Goal: Check status: Check status

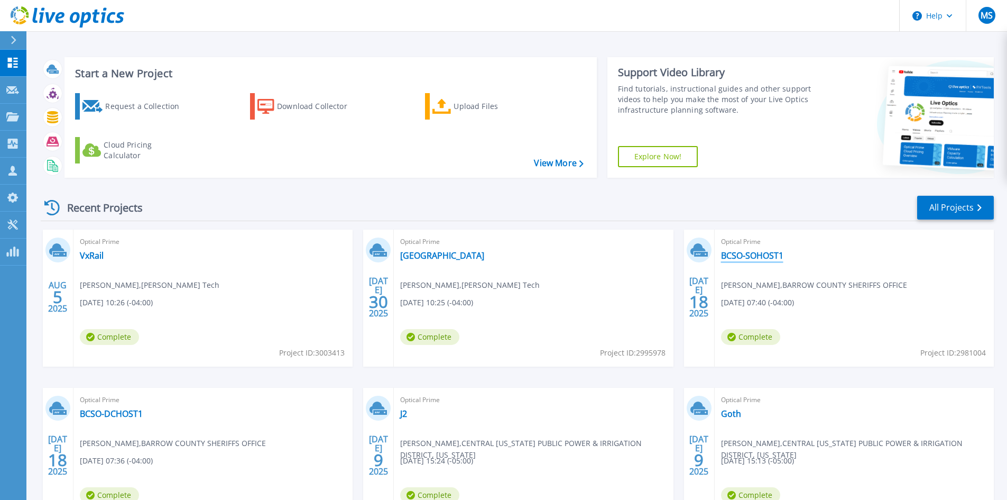
click at [746, 256] on link "BCSO-SOHOST1" at bounding box center [752, 255] width 62 height 11
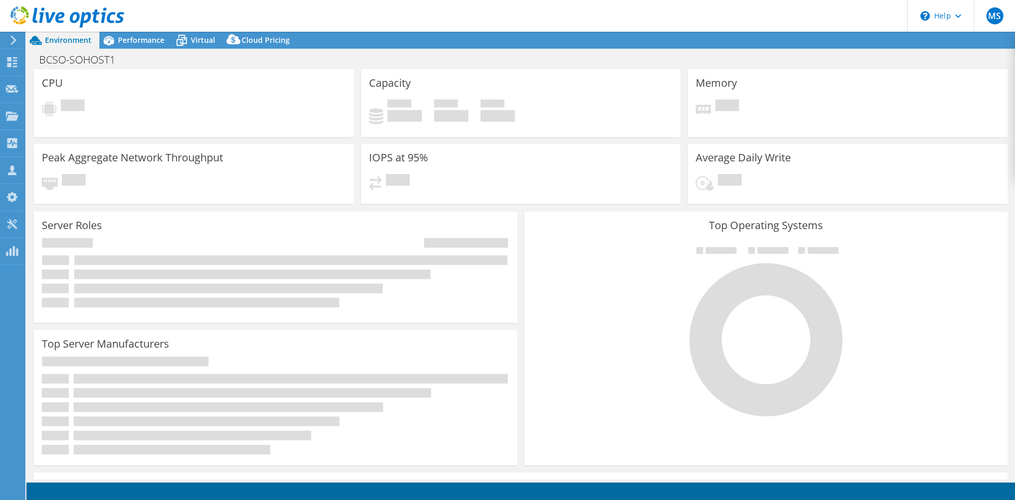
select select "USEast"
select select "USD"
